Goal: Information Seeking & Learning: Learn about a topic

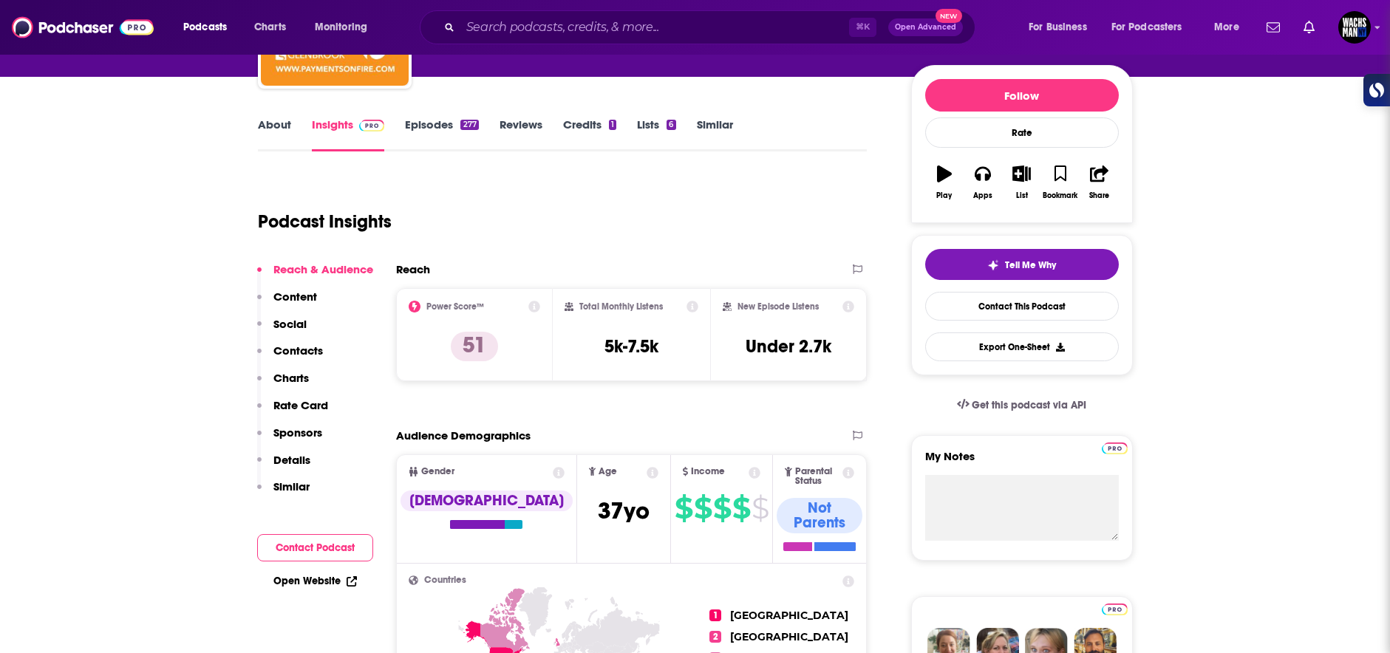
scroll to position [165, 0]
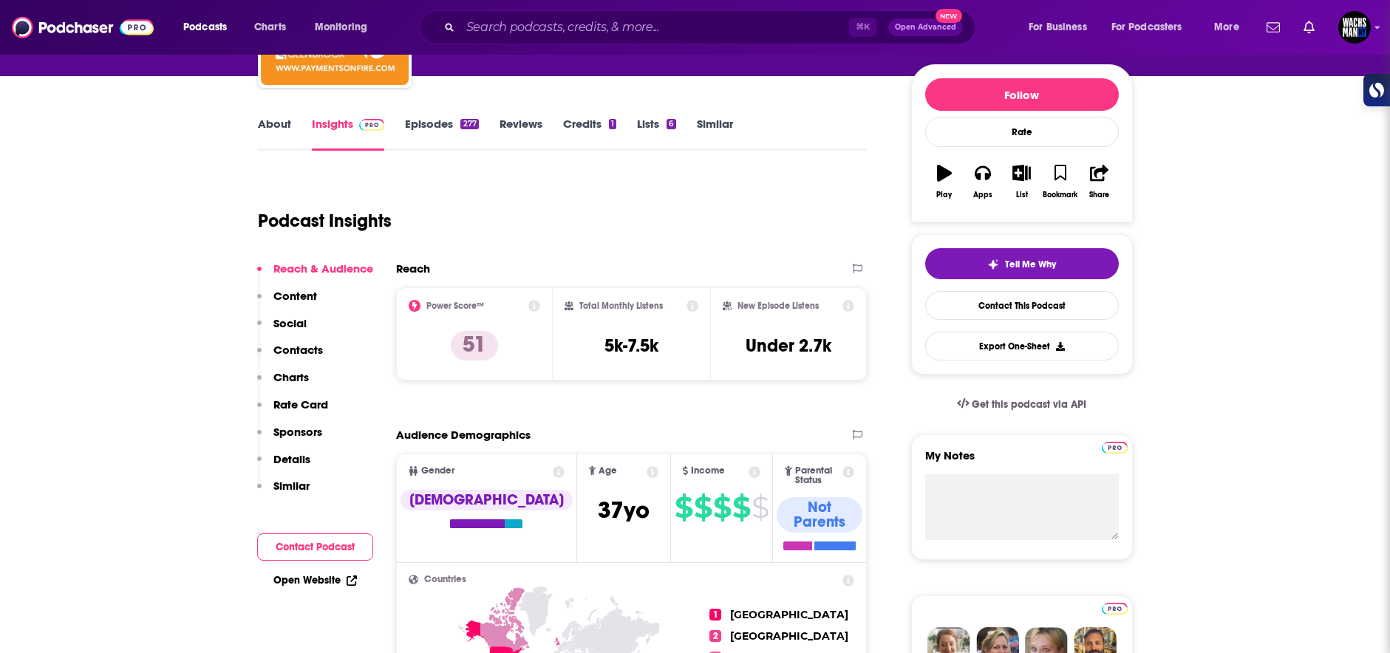
click at [430, 132] on link "Episodes 277" at bounding box center [441, 134] width 73 height 34
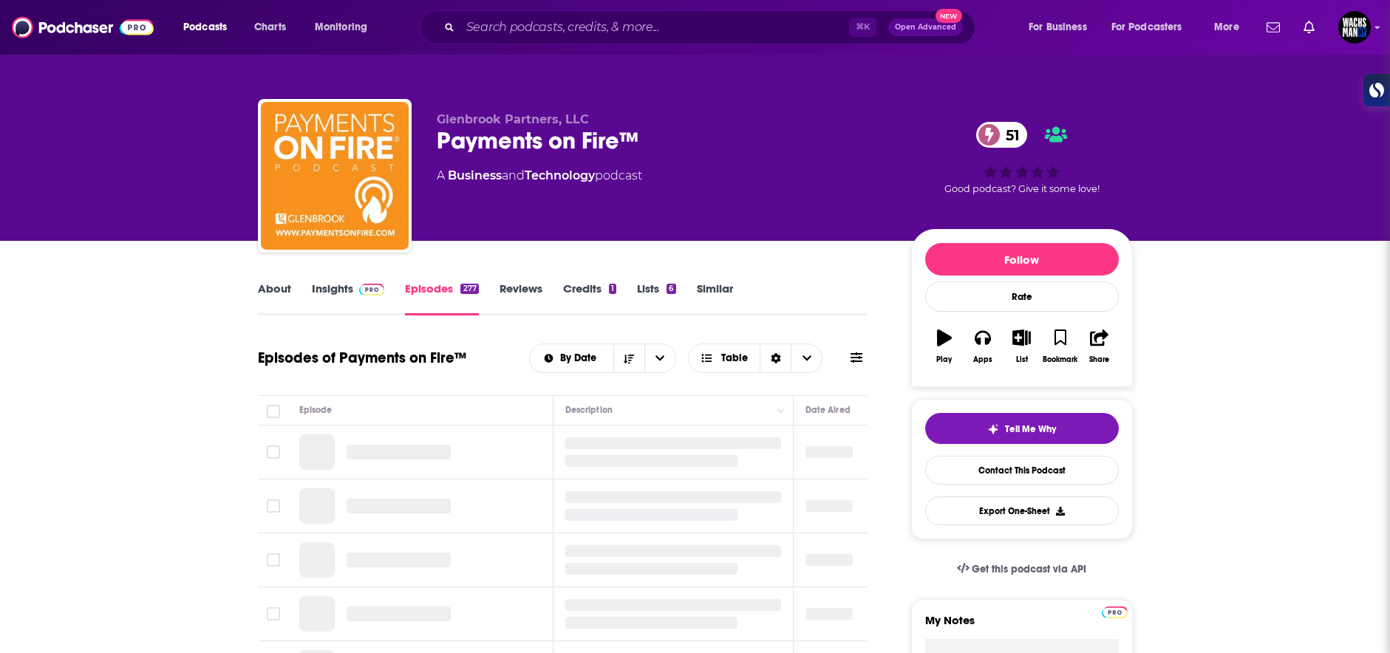
click at [359, 289] on img at bounding box center [372, 290] width 26 height 12
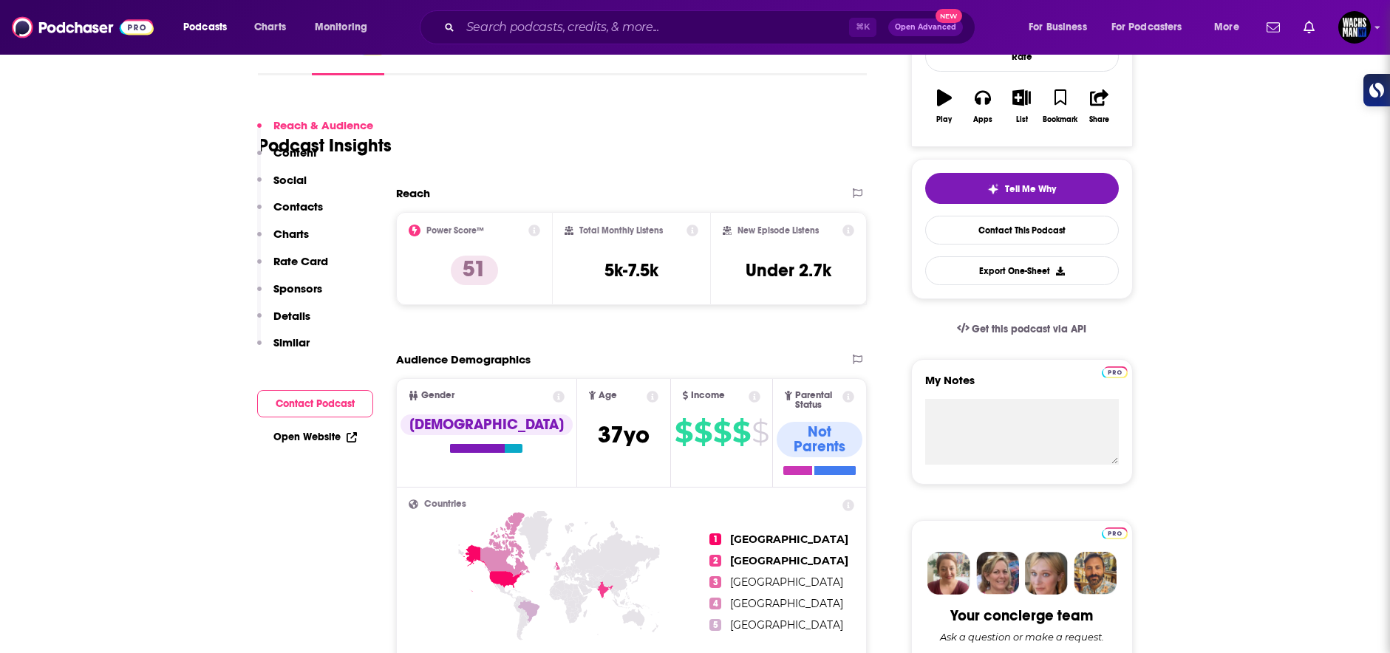
scroll to position [230, 0]
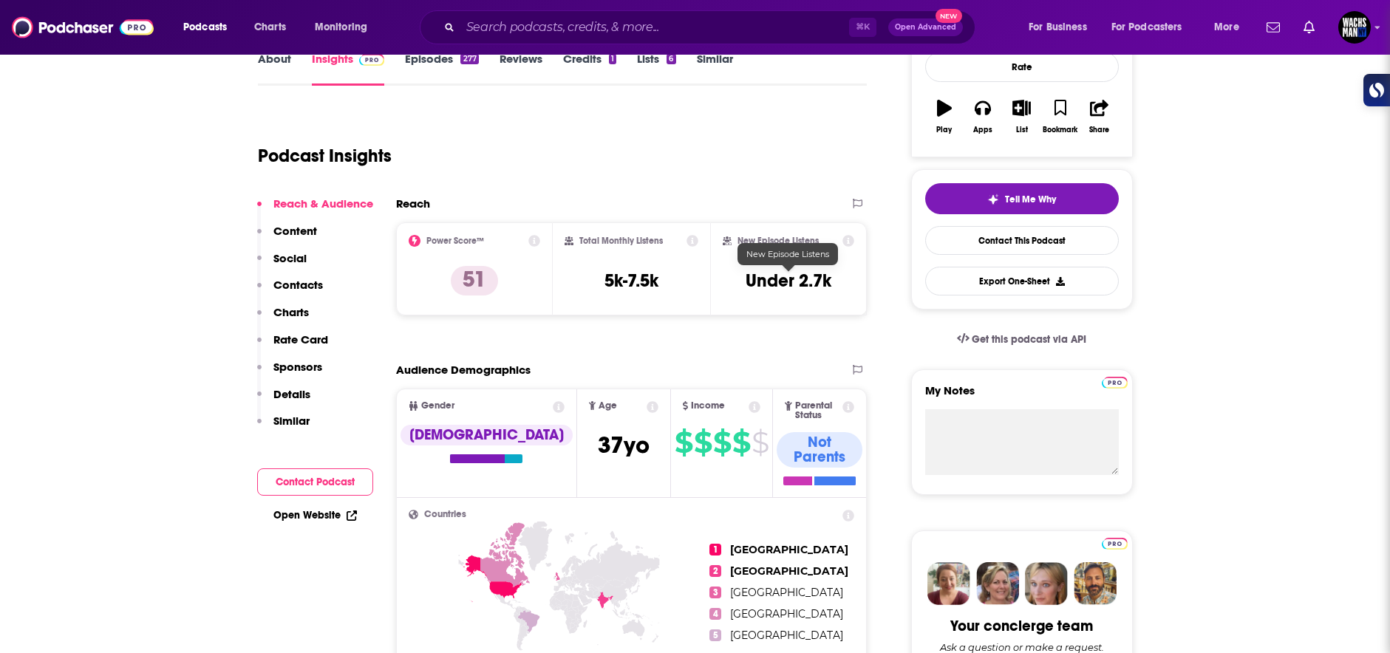
click at [770, 288] on h3 "Under 2.7k" at bounding box center [789, 281] width 86 height 22
click at [754, 237] on h2 "New Episode Listens" at bounding box center [777, 241] width 81 height 10
click at [277, 21] on span "Charts" at bounding box center [270, 27] width 32 height 21
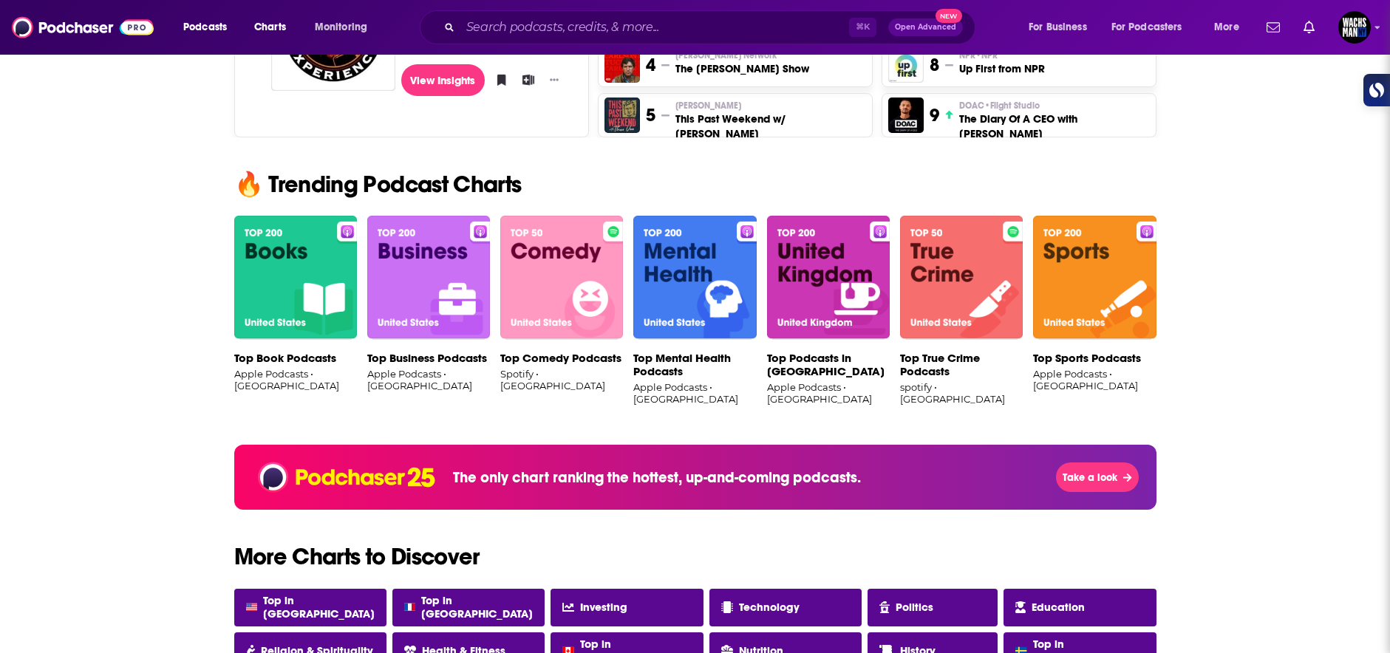
scroll to position [839, 0]
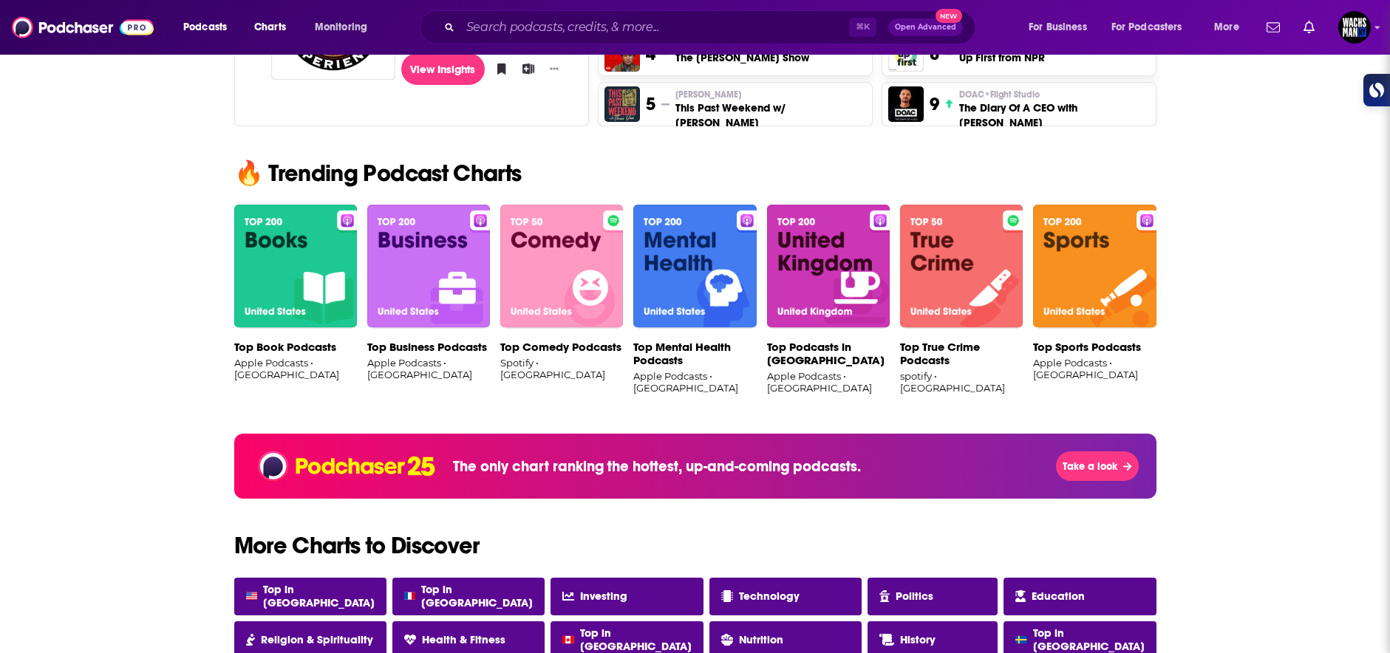
click at [392, 253] on img at bounding box center [428, 267] width 123 height 124
